Goal: Information Seeking & Learning: Compare options

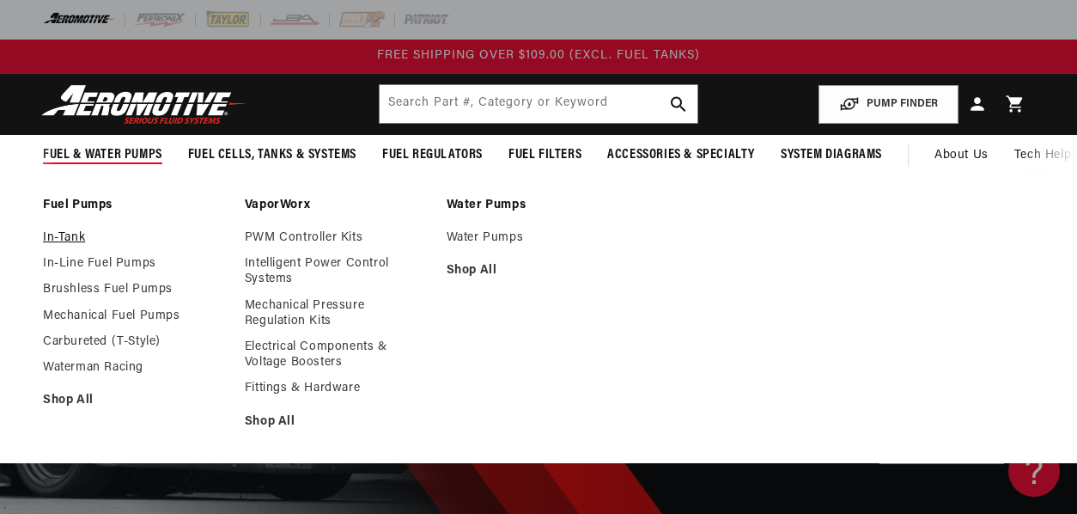
click at [66, 237] on link "In-Tank" at bounding box center [135, 237] width 185 height 15
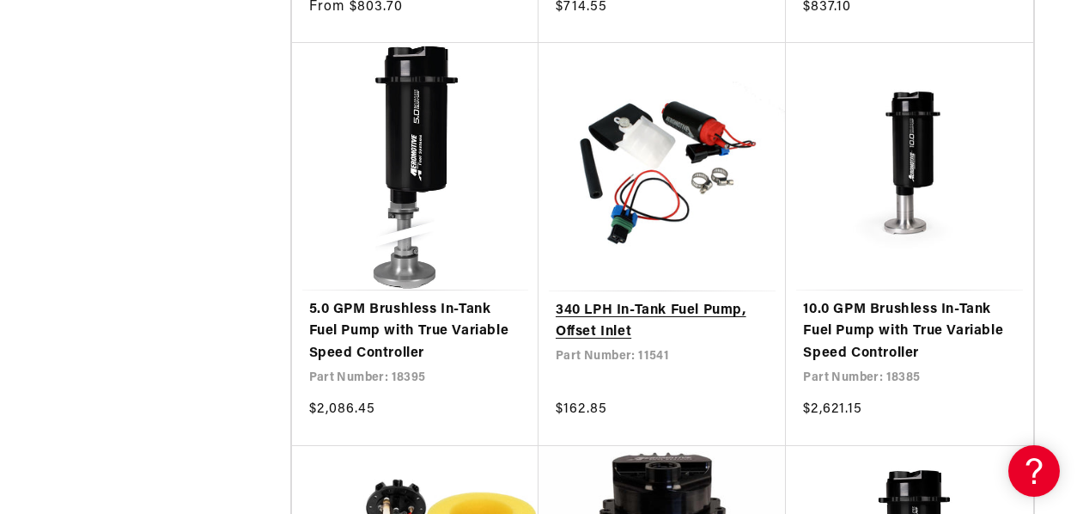
scroll to position [1718, 0]
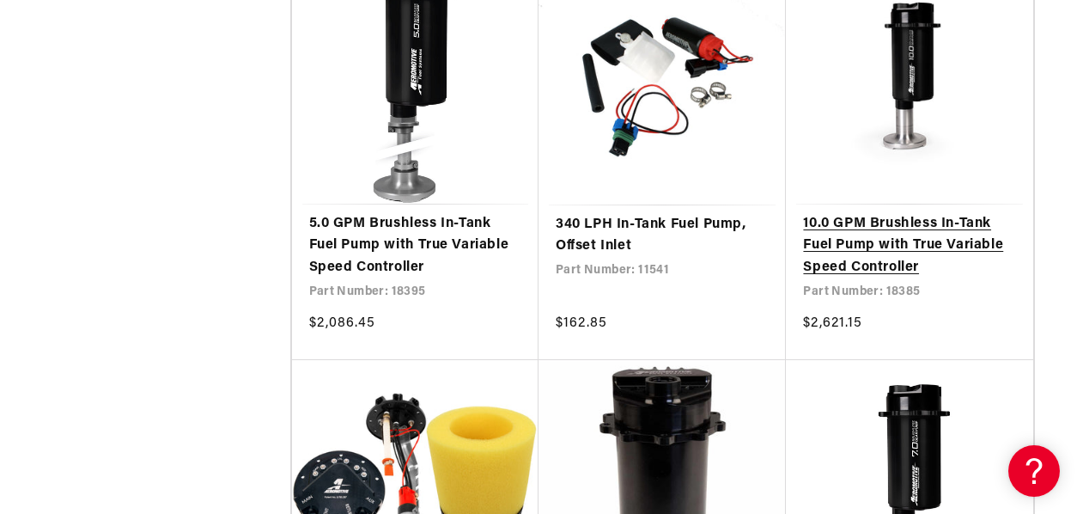
click at [896, 247] on link "10.0 GPM Brushless In-Tank Fuel Pump with True Variable Speed Controller" at bounding box center [909, 246] width 212 height 66
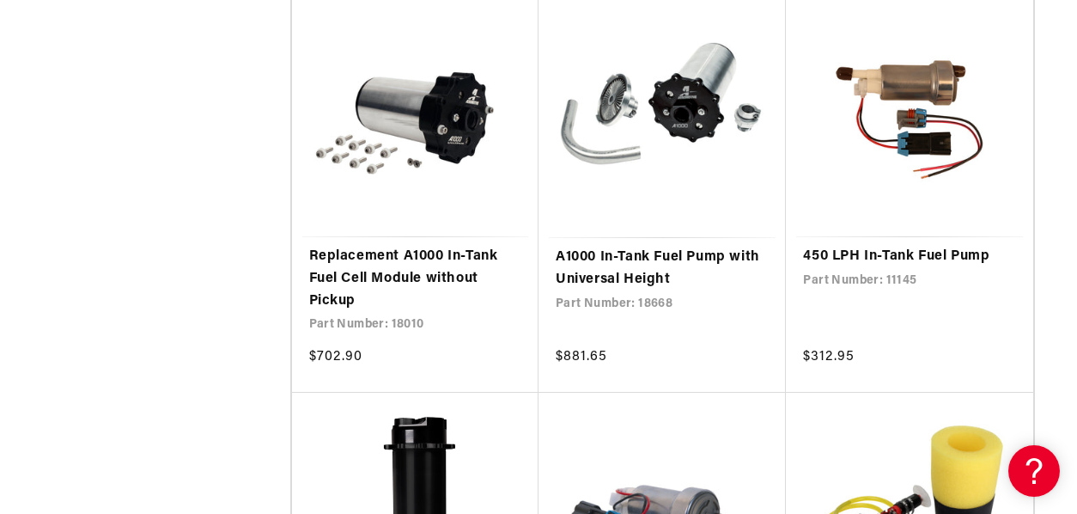
scroll to position [2491, 0]
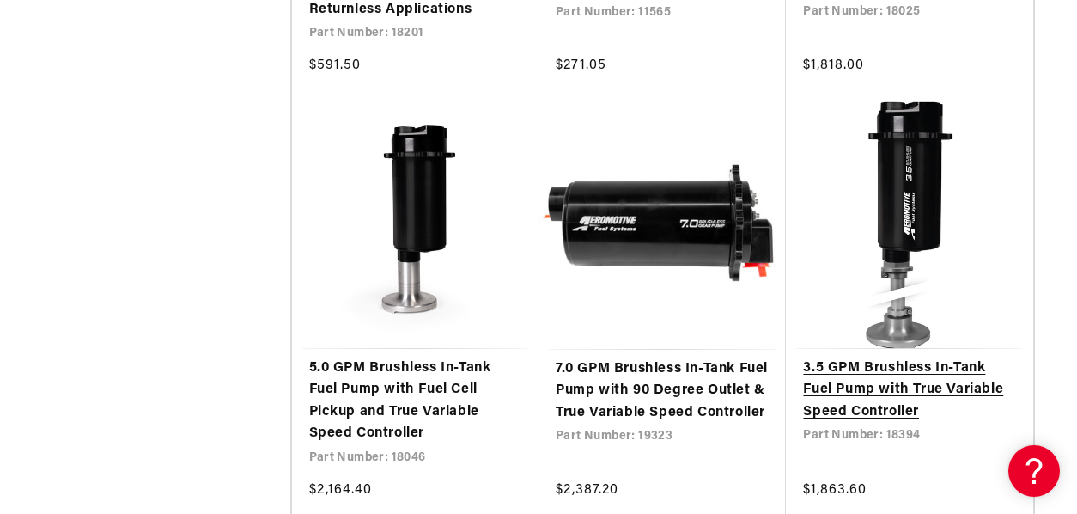
scroll to position [3693, 0]
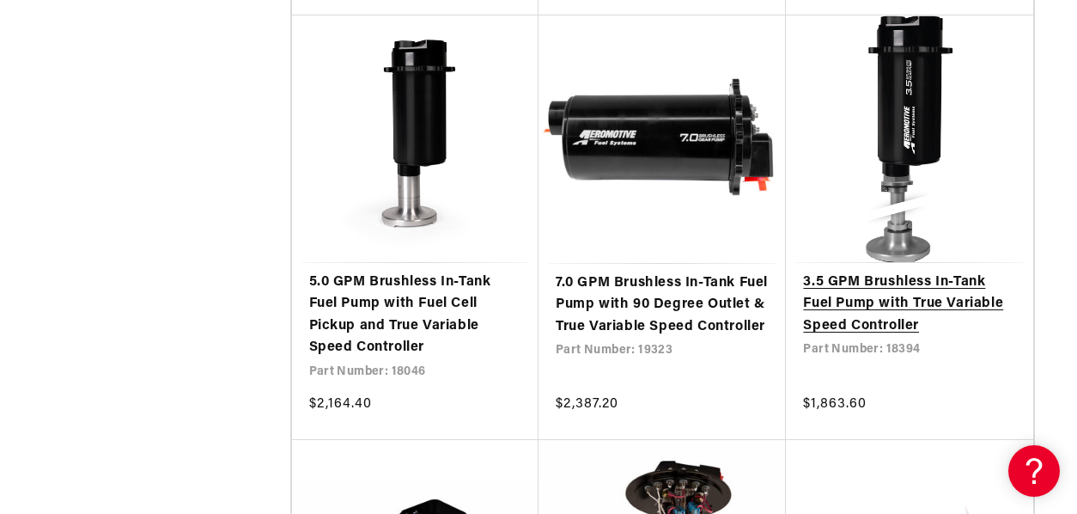
click at [869, 307] on link "3.5 GPM Brushless In-Tank Fuel Pump with True Variable Speed Controller" at bounding box center [909, 304] width 212 height 66
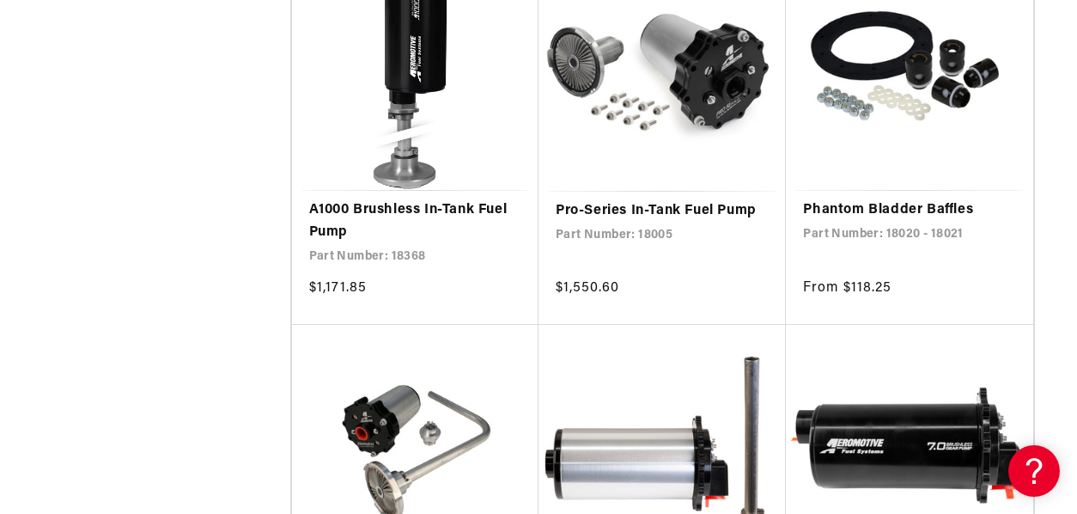
scroll to position [6270, 0]
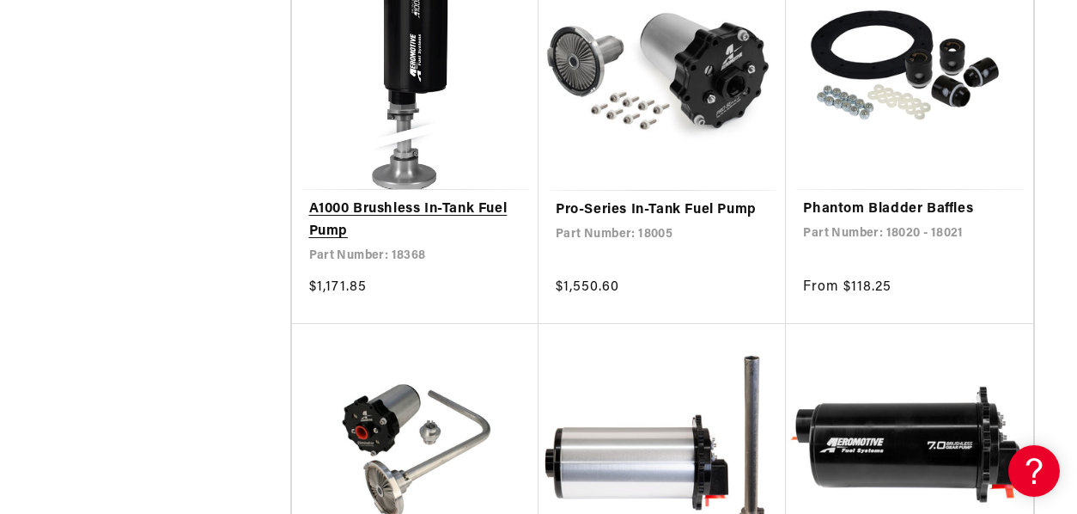
click at [396, 210] on link "A1000 Brushless In-Tank Fuel Pump" at bounding box center [415, 220] width 212 height 44
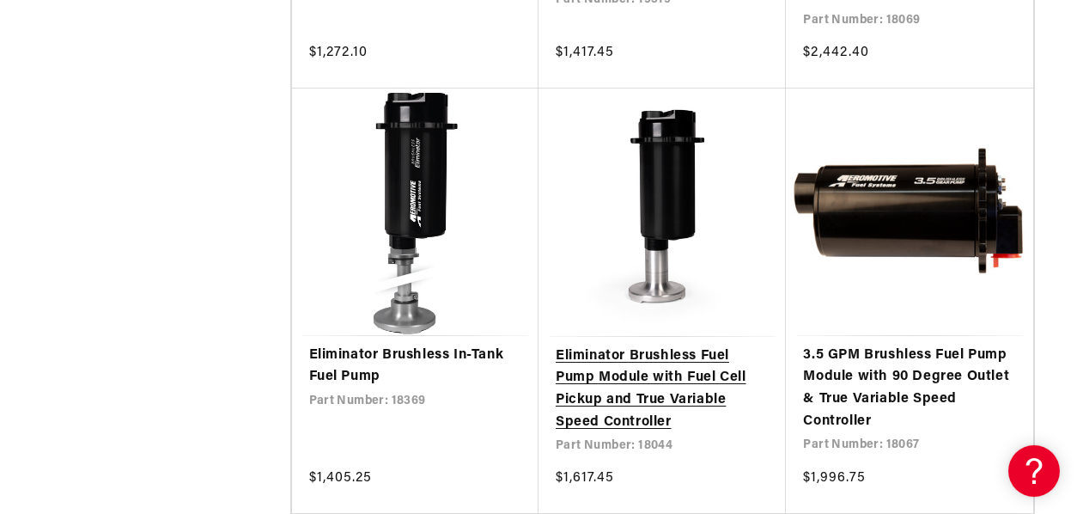
scroll to position [7129, 0]
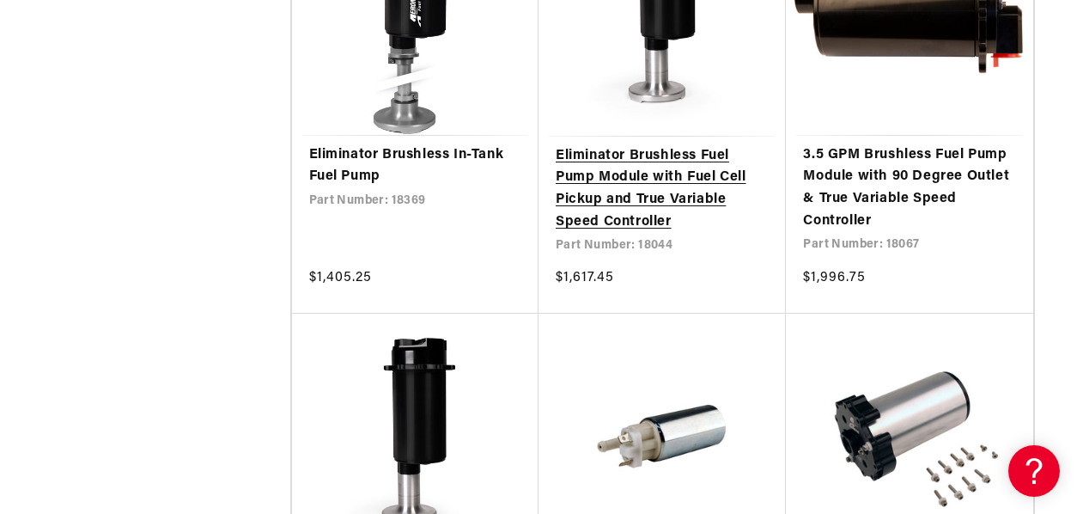
click at [641, 176] on link "Eliminator Brushless Fuel Pump Module with Fuel Cell Pickup and True Variable S…" at bounding box center [662, 189] width 213 height 88
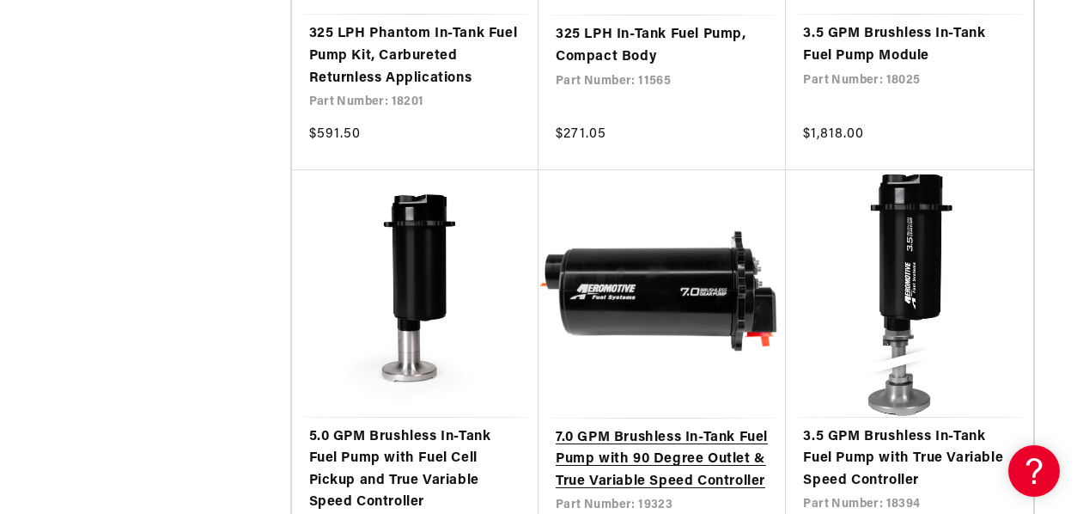
scroll to position [3693, 0]
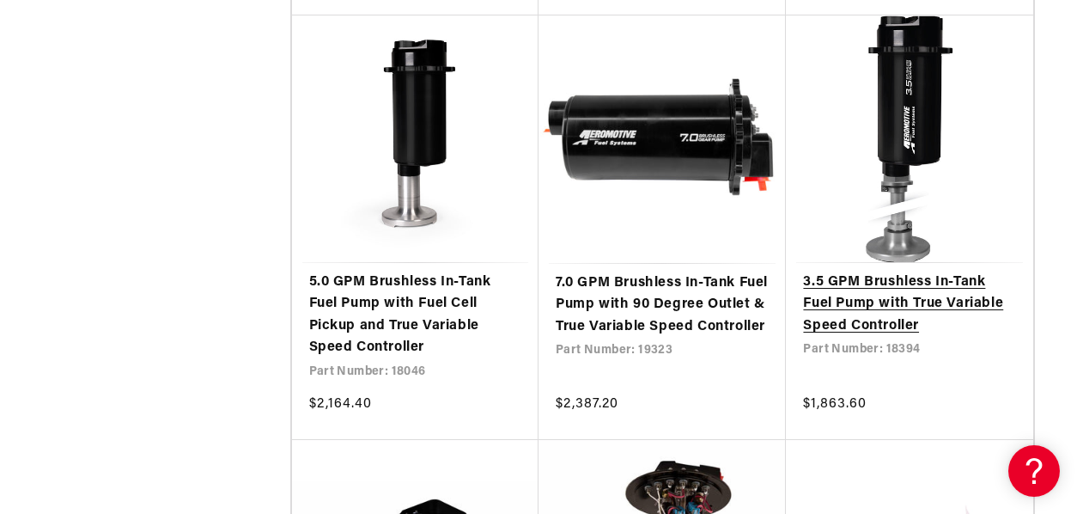
click at [946, 301] on link "3.5 GPM Brushless In-Tank Fuel Pump with True Variable Speed Controller" at bounding box center [909, 304] width 212 height 66
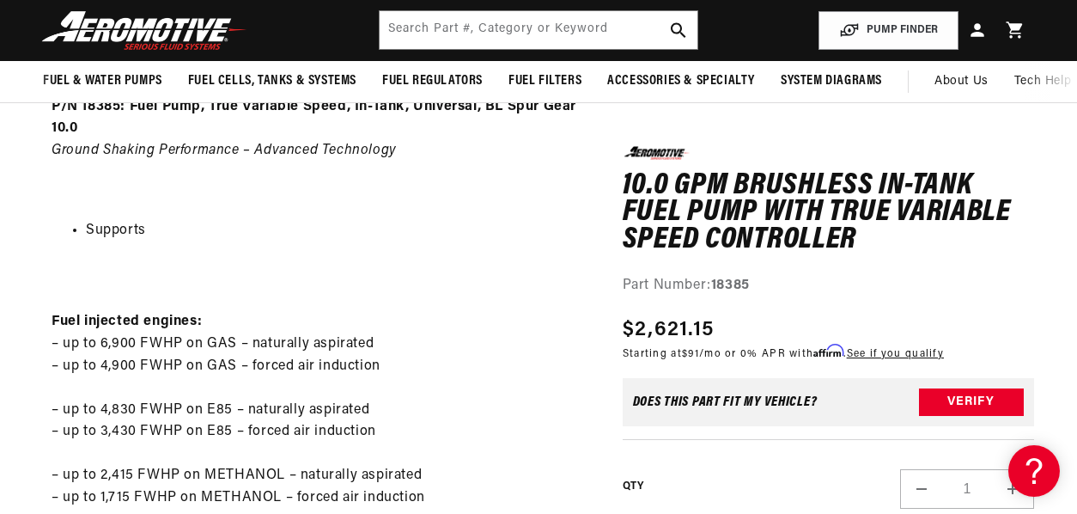
scroll to position [687, 0]
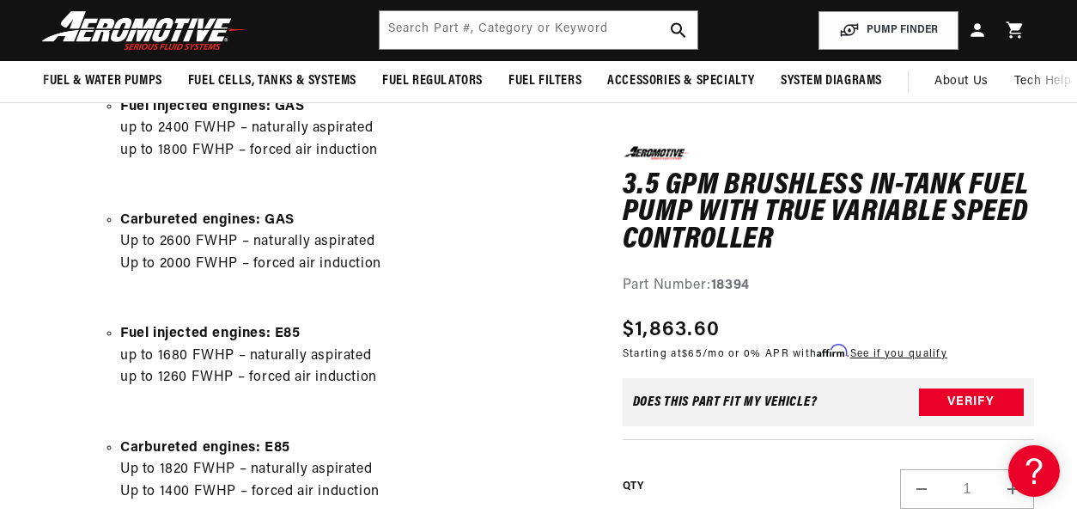
scroll to position [945, 0]
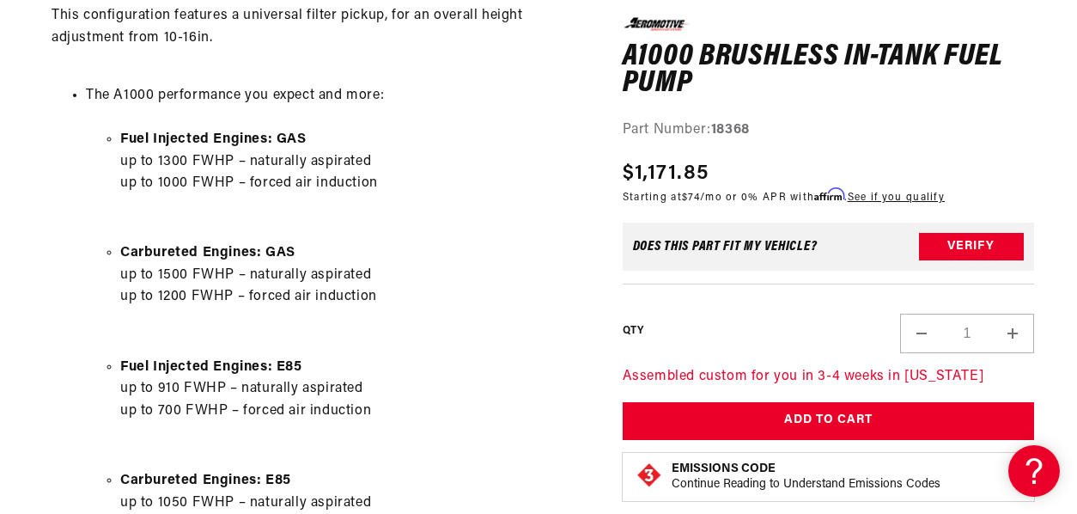
scroll to position [945, 0]
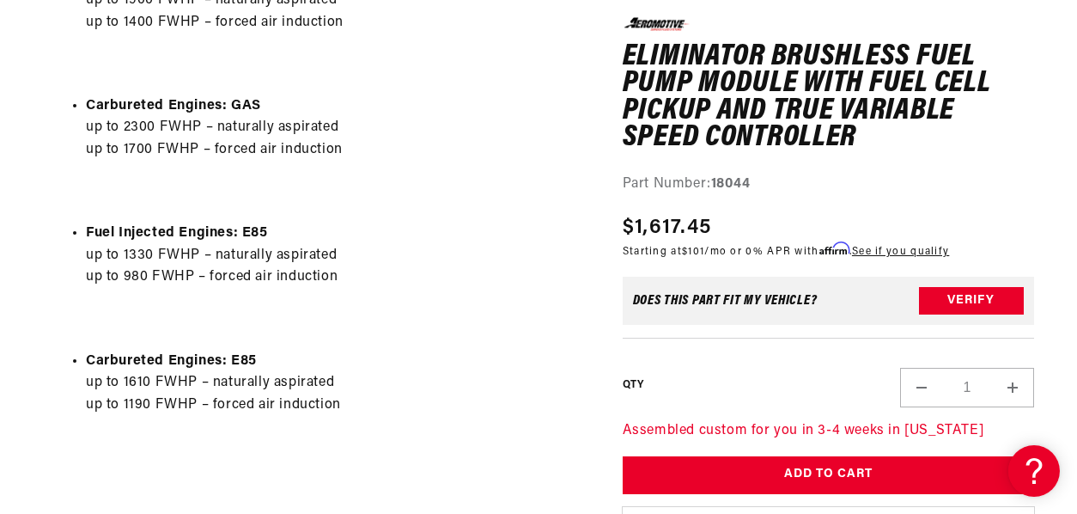
scroll to position [1117, 0]
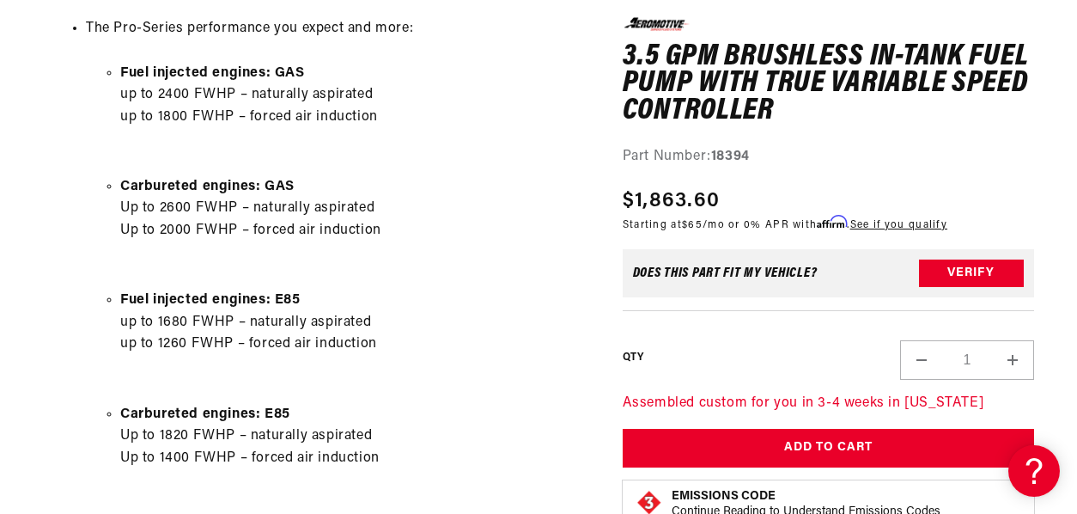
scroll to position [1031, 0]
